Goal: Complete application form

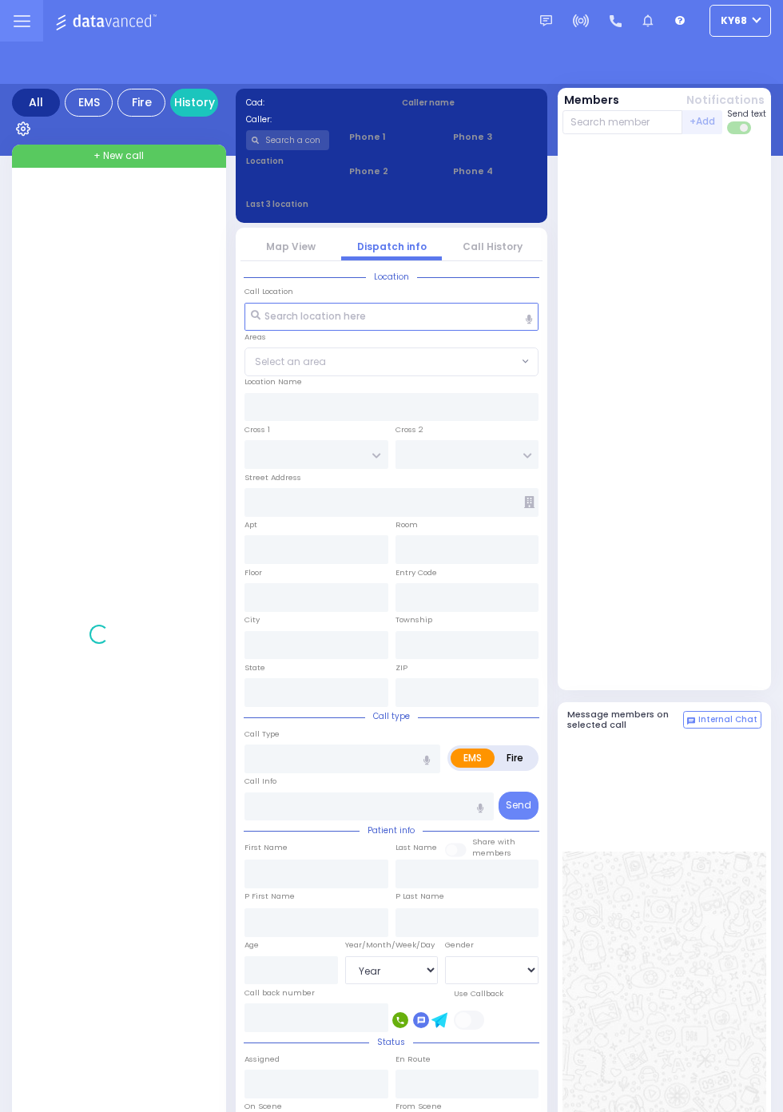
select select "Year"
select select "[DEMOGRAPHIC_DATA]"
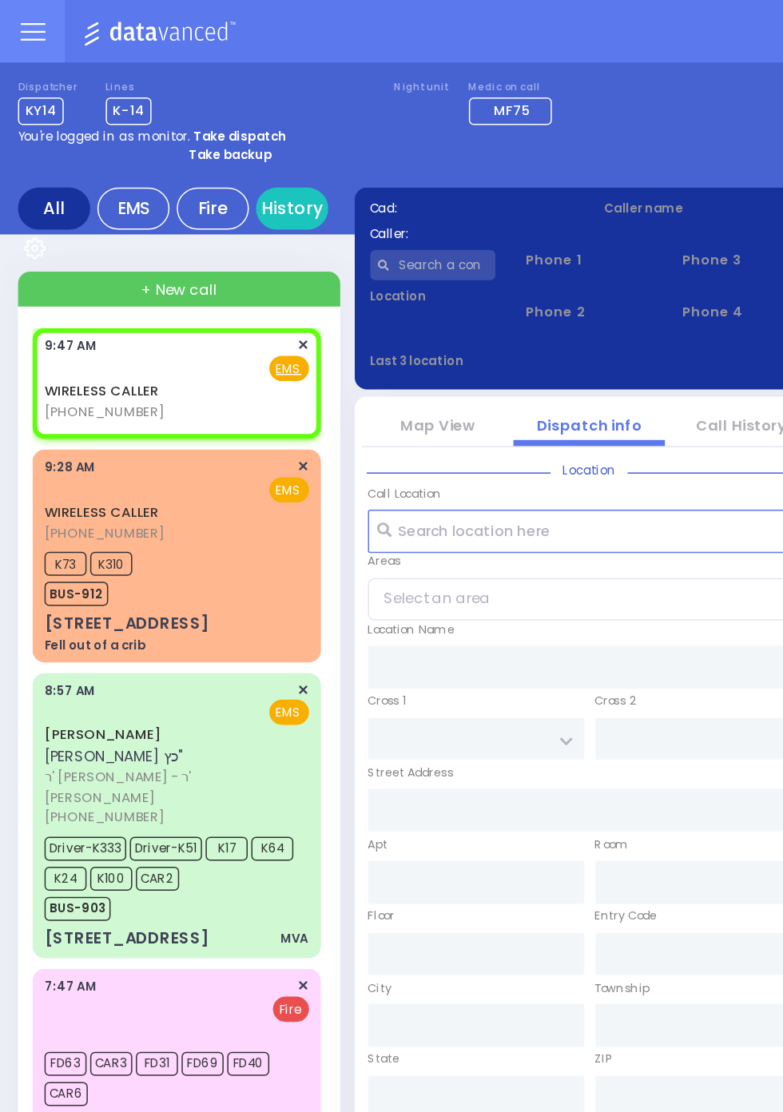
select select
radio input "true"
select select
type input "09:47"
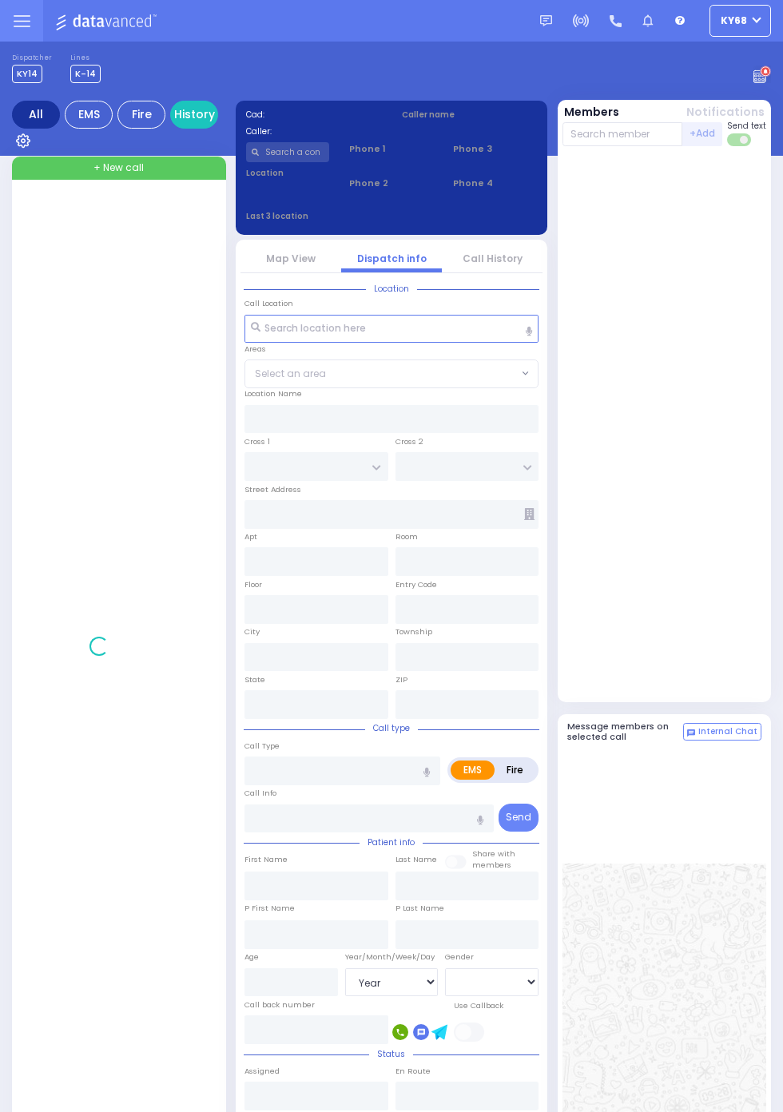
select select "Year"
